Goal: Find specific page/section: Find specific page/section

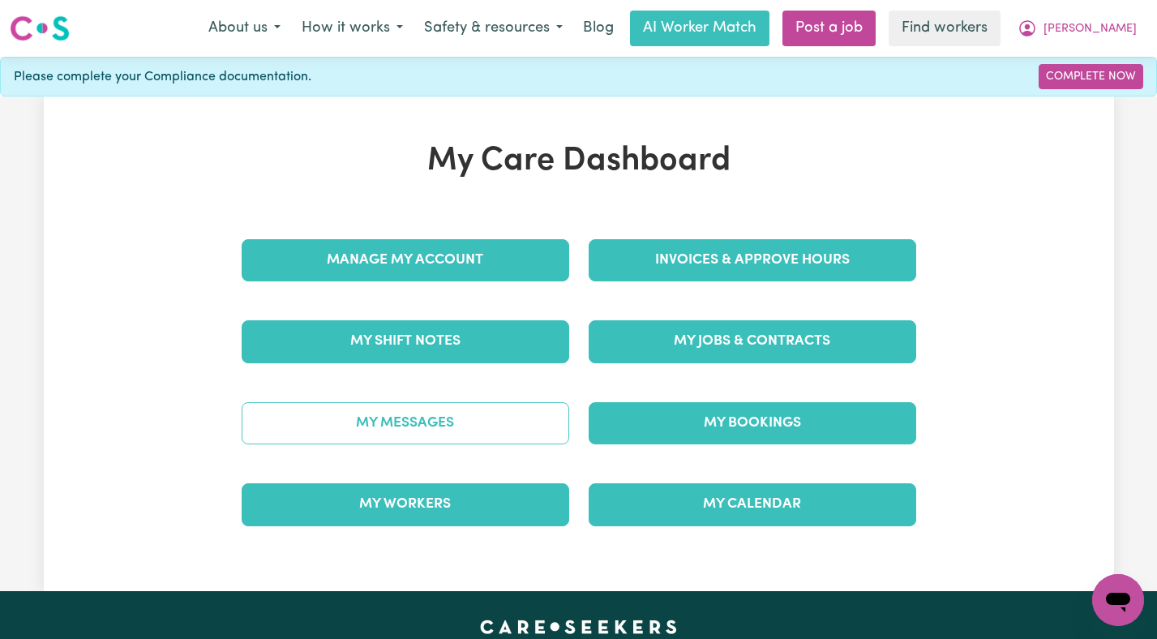
click at [361, 413] on link "My Messages" at bounding box center [405, 423] width 327 height 42
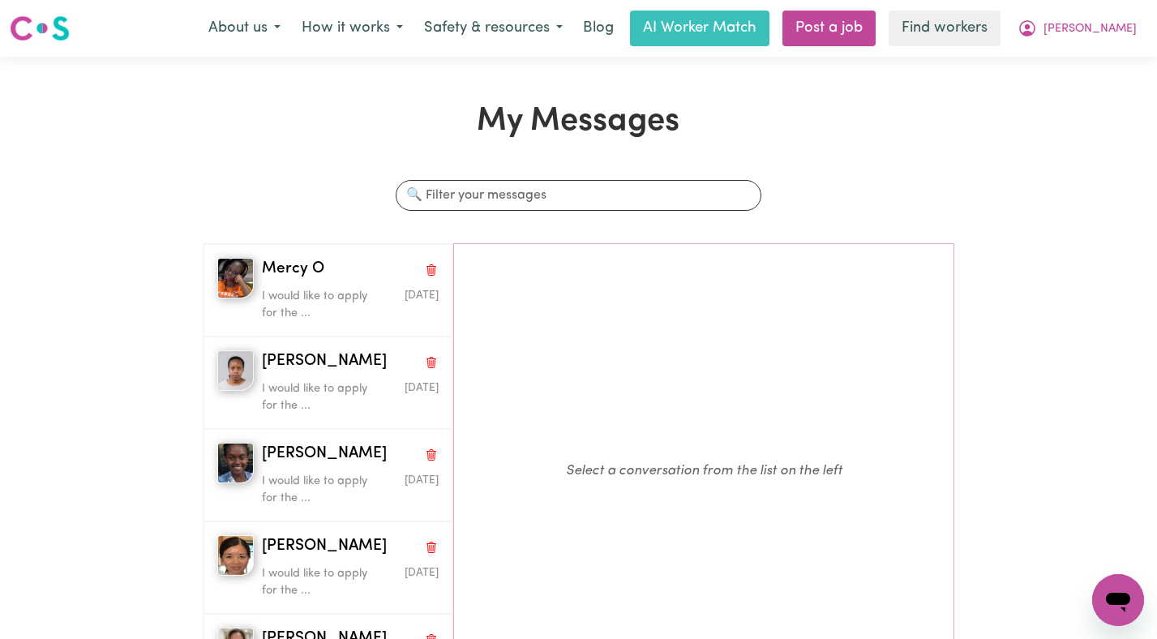
scroll to position [146, 0]
